Goal: Check status: Check status

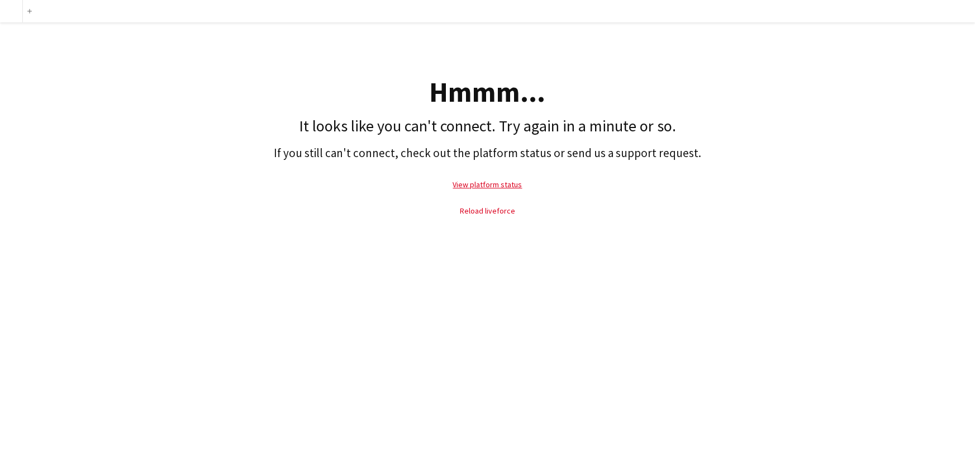
click at [484, 211] on link "Reload liveforce" at bounding box center [487, 211] width 55 height 10
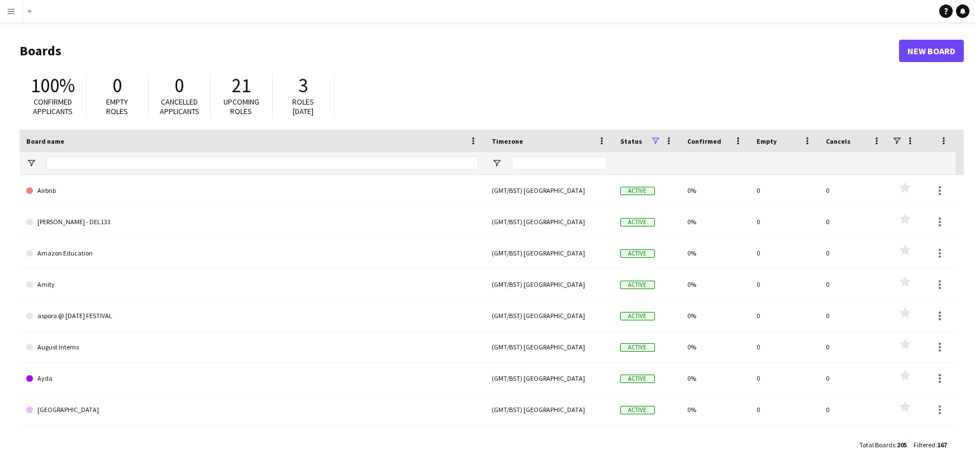
click at [11, 11] on app-icon "Menu" at bounding box center [11, 11] width 9 height 9
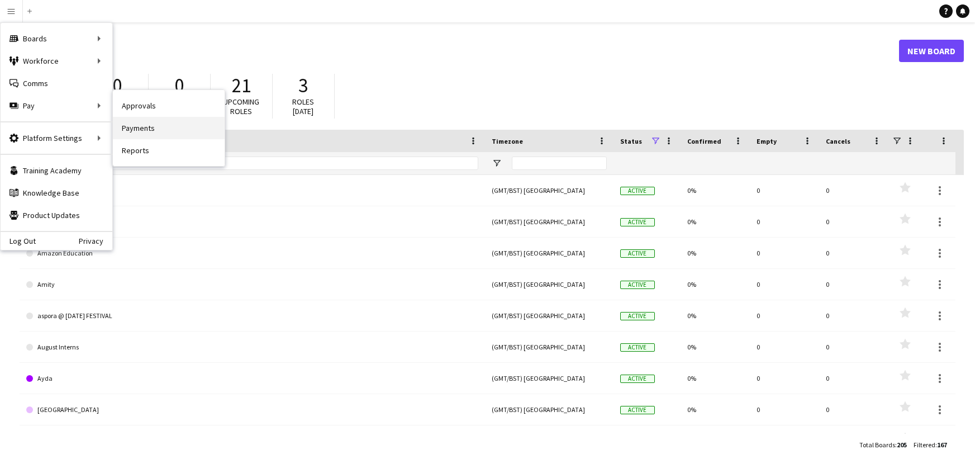
click at [168, 123] on link "Payments" at bounding box center [169, 128] width 112 height 22
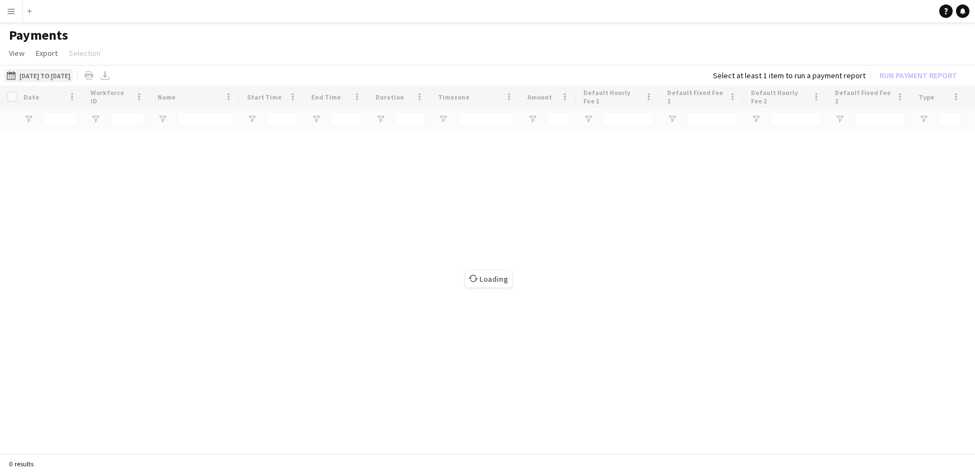
click at [49, 79] on button "[DATE] to [DATE] [DATE] to [DATE]" at bounding box center [38, 75] width 68 height 13
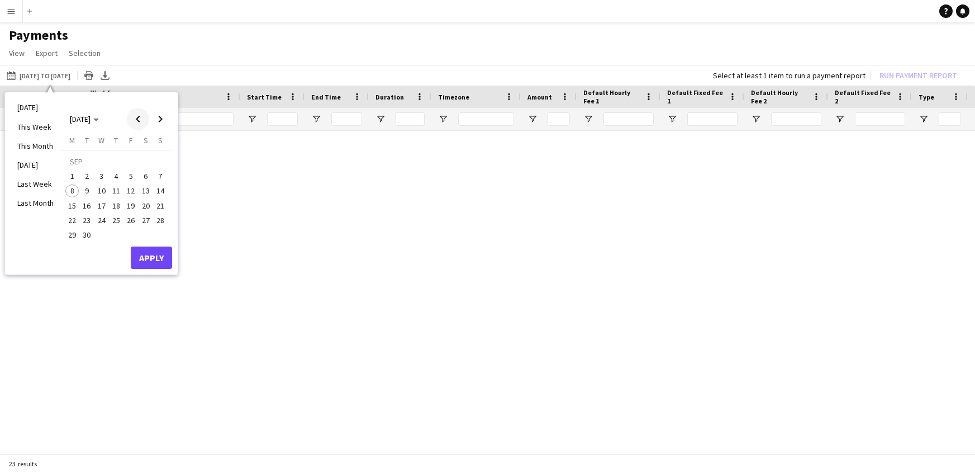
type input "***"
click at [138, 119] on span "Previous month" at bounding box center [138, 119] width 22 height 22
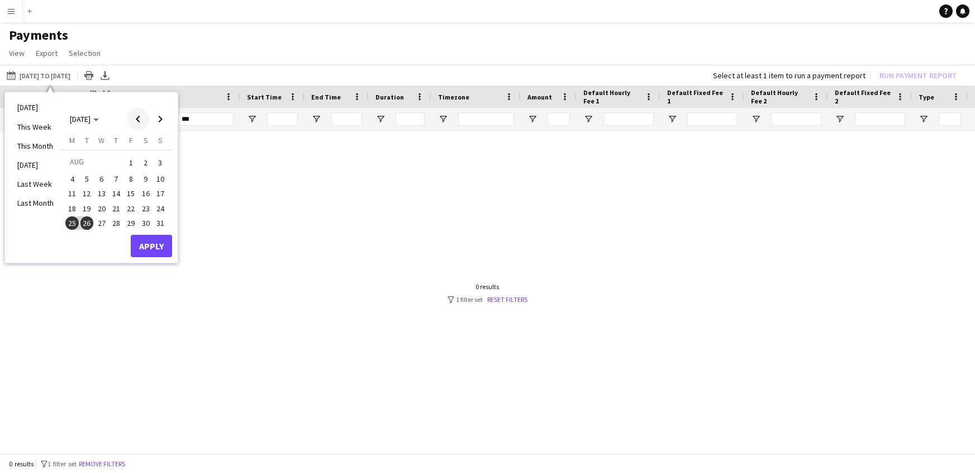
click at [138, 119] on span "Previous month" at bounding box center [138, 119] width 22 height 22
click at [138, 118] on span "Previous month" at bounding box center [138, 119] width 22 height 22
click at [139, 118] on span "Previous month" at bounding box center [138, 119] width 22 height 22
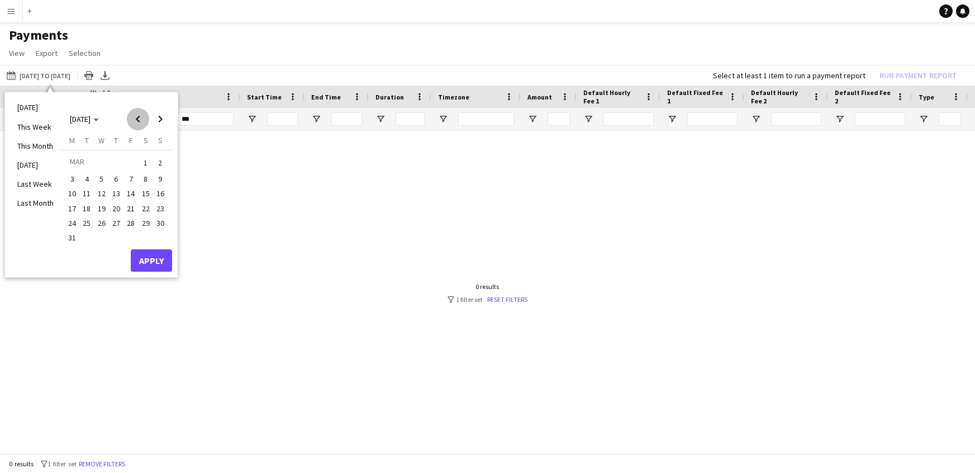
click at [139, 118] on span "Previous month" at bounding box center [138, 119] width 22 height 22
click at [100, 172] on span "1" at bounding box center [101, 175] width 13 height 13
click at [159, 116] on span "Next month" at bounding box center [160, 119] width 22 height 22
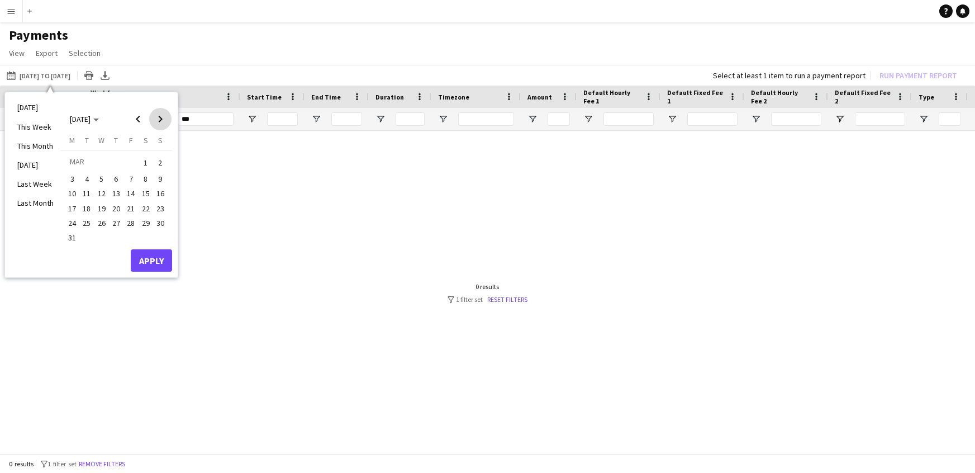
click at [159, 116] on span "Next month" at bounding box center [160, 119] width 22 height 22
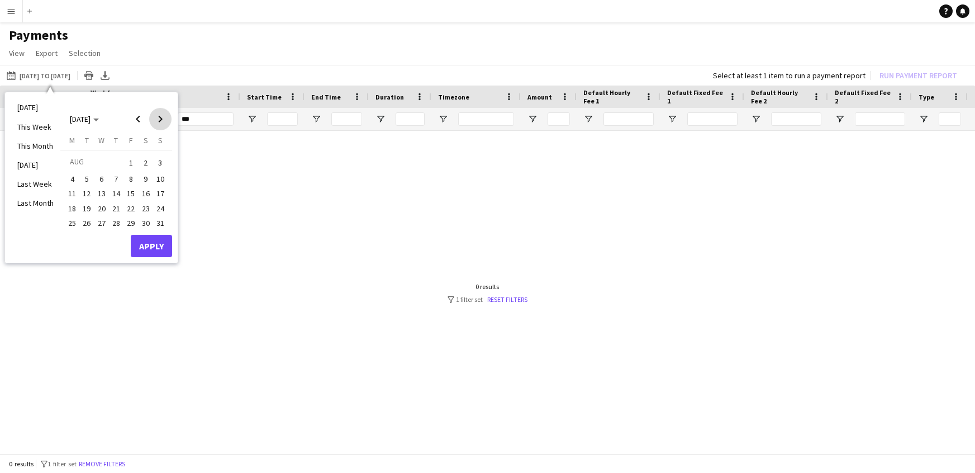
click at [159, 116] on span "Next month" at bounding box center [160, 119] width 22 height 22
click at [144, 111] on span "Previous month" at bounding box center [138, 119] width 22 height 22
click at [132, 177] on span "5" at bounding box center [130, 175] width 13 height 13
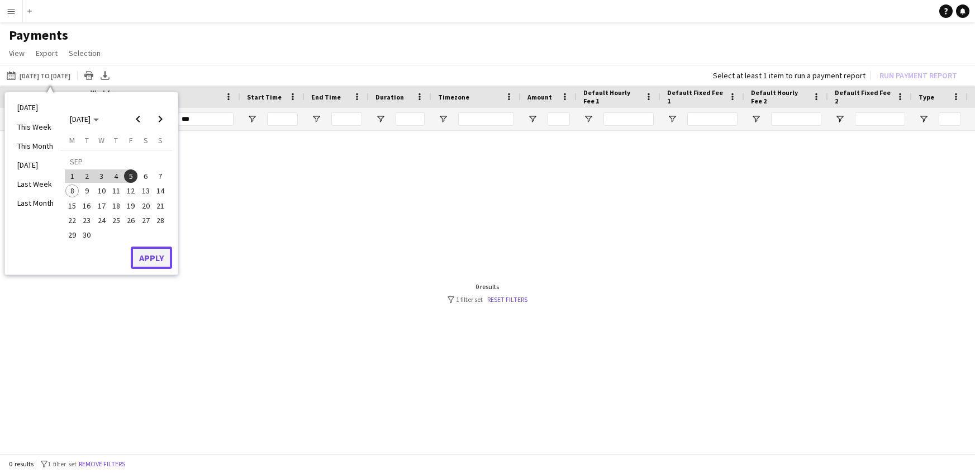
click at [143, 257] on button "Apply" at bounding box center [151, 257] width 41 height 22
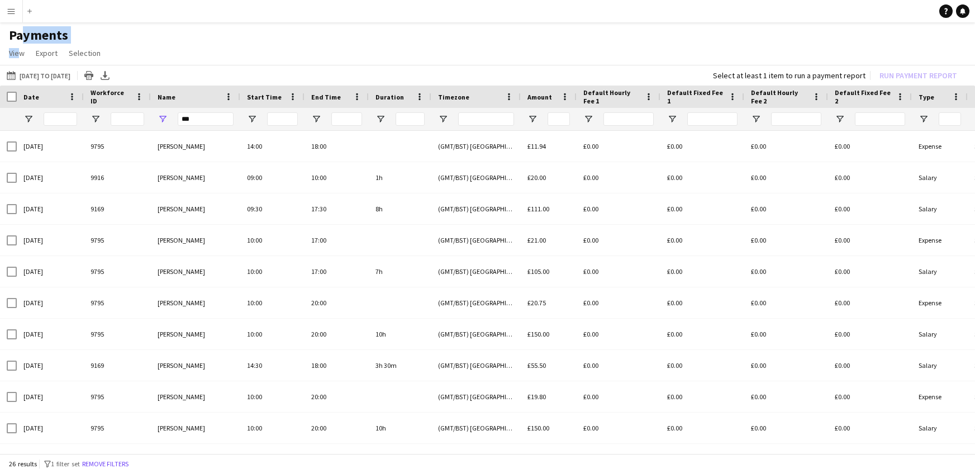
click at [13, 43] on main "Payments View Customise view Customise filters Reset Filters Reset View Reset A…" at bounding box center [487, 240] width 975 height 437
click at [13, 51] on span "View" at bounding box center [17, 53] width 16 height 10
click at [17, 55] on span "View" at bounding box center [17, 53] width 16 height 10
click at [206, 44] on app-page-menu "View Customise view Customise filters Reset Filters Reset View Reset All Export…" at bounding box center [487, 54] width 975 height 21
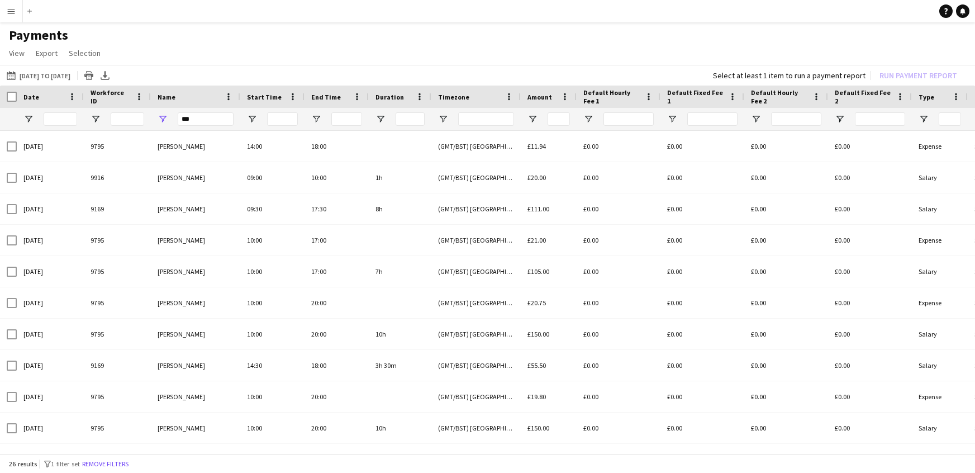
click at [13, 5] on button "Menu" at bounding box center [11, 11] width 22 height 22
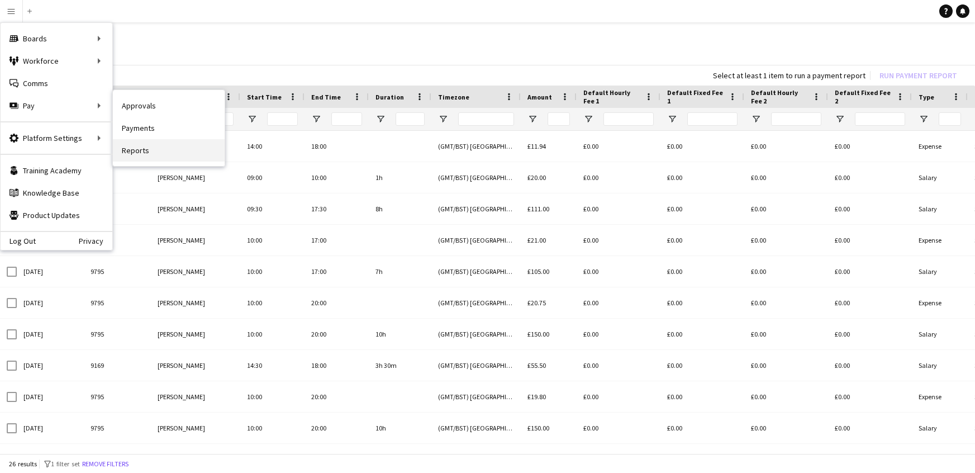
click at [167, 146] on link "Reports" at bounding box center [169, 150] width 112 height 22
